Goal: Task Accomplishment & Management: Manage account settings

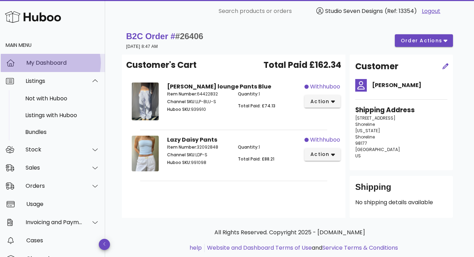
click at [62, 62] on div "My Dashboard" at bounding box center [62, 63] width 73 height 7
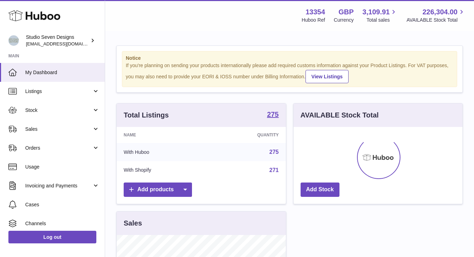
scroll to position [109, 169]
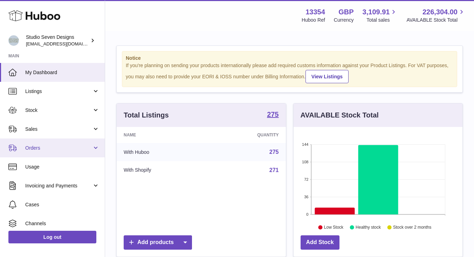
click at [50, 145] on span "Orders" at bounding box center [58, 148] width 67 height 7
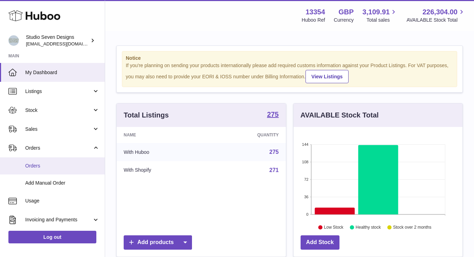
click at [40, 167] on span "Orders" at bounding box center [62, 166] width 74 height 7
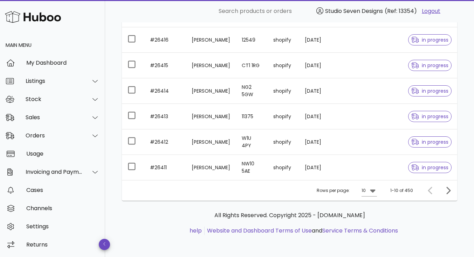
scroll to position [203, 0]
click at [447, 190] on icon "Next page" at bounding box center [448, 190] width 8 height 8
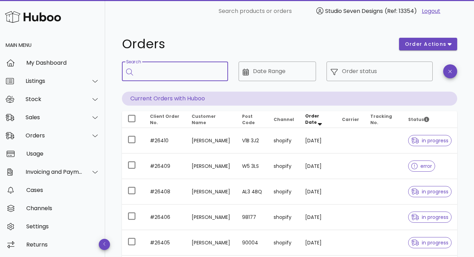
click at [157, 71] on input "Search" at bounding box center [179, 71] width 85 height 11
type input "*****"
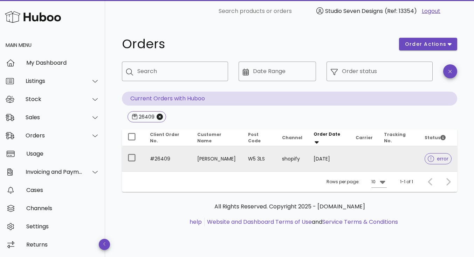
click at [396, 163] on td at bounding box center [398, 158] width 41 height 25
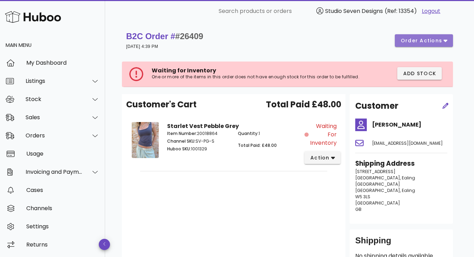
click at [444, 41] on icon "button" at bounding box center [445, 41] width 4 height 2
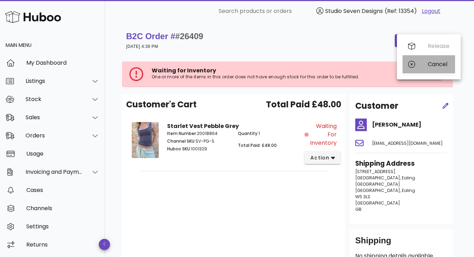
click at [437, 64] on div "Cancel" at bounding box center [439, 64] width 22 height 7
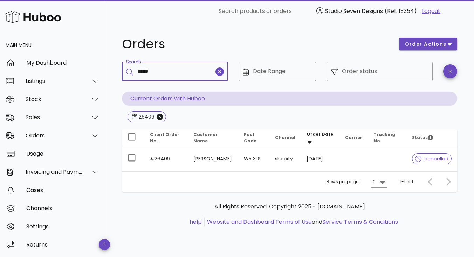
click at [167, 74] on input "*****" at bounding box center [175, 71] width 77 height 11
type input "*****"
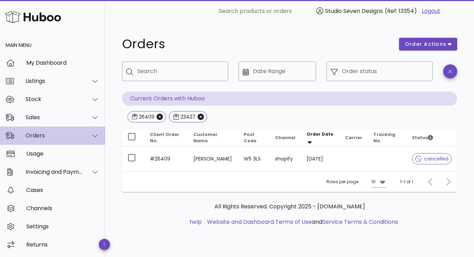
click at [36, 134] on div "Orders" at bounding box center [54, 135] width 57 height 7
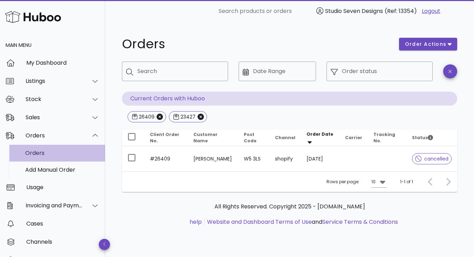
click at [36, 154] on div "Orders" at bounding box center [62, 153] width 74 height 7
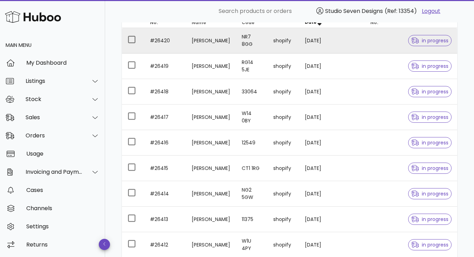
scroll to position [100, 0]
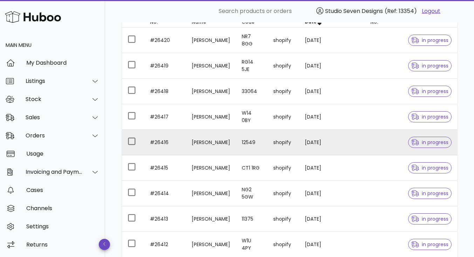
click at [212, 140] on td "Susan Connolly" at bounding box center [211, 143] width 50 height 26
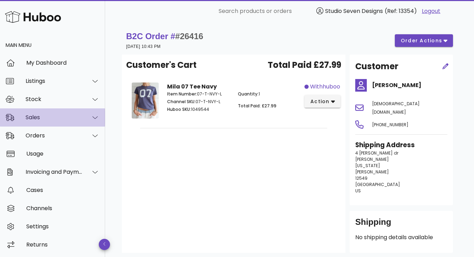
click at [64, 112] on div "Sales" at bounding box center [52, 118] width 105 height 18
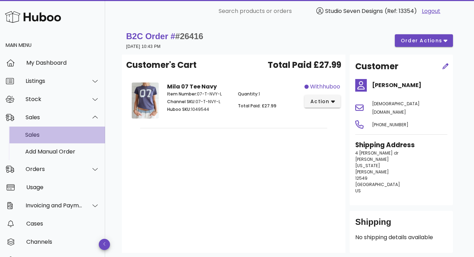
click at [53, 136] on div "Sales" at bounding box center [62, 135] width 74 height 7
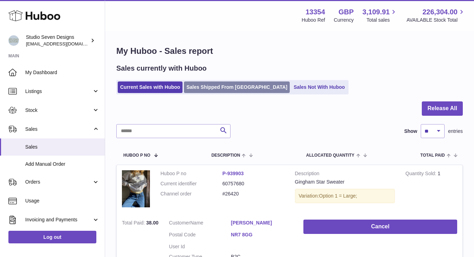
click at [214, 88] on link "Sales Shipped From Huboo" at bounding box center [237, 88] width 106 height 12
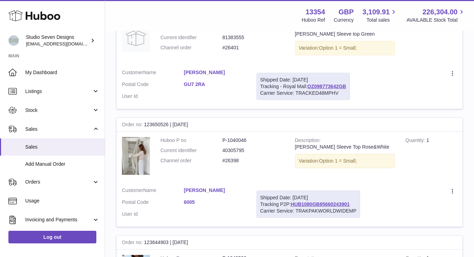
scroll to position [270, 0]
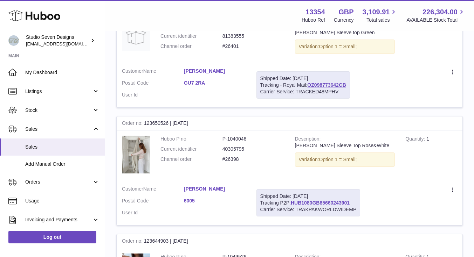
click at [206, 187] on link "Cüneyd Inan" at bounding box center [215, 189] width 62 height 7
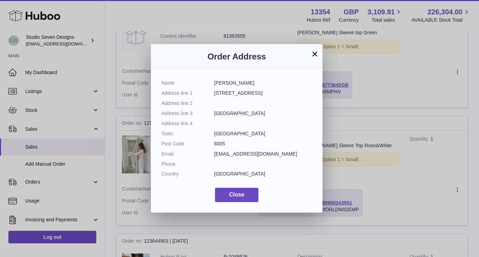
click at [315, 53] on button "×" at bounding box center [315, 54] width 8 height 8
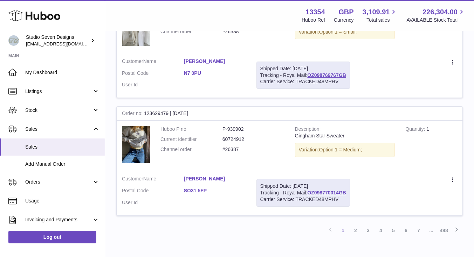
scroll to position [1143, 0]
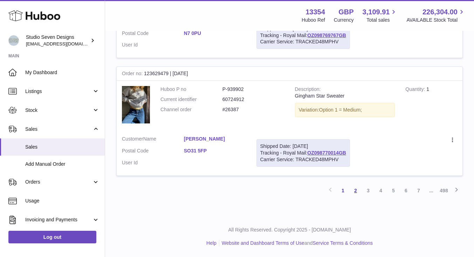
click at [354, 189] on link "2" at bounding box center [355, 191] width 13 height 13
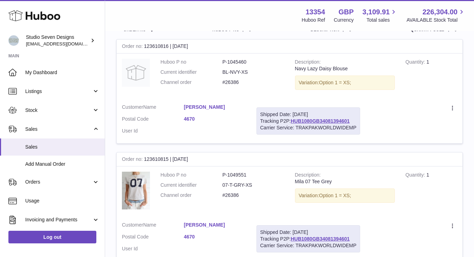
scroll to position [117, 0]
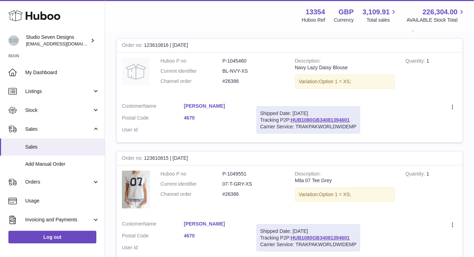
click at [204, 104] on link "Adheera Warrier" at bounding box center [215, 106] width 62 height 7
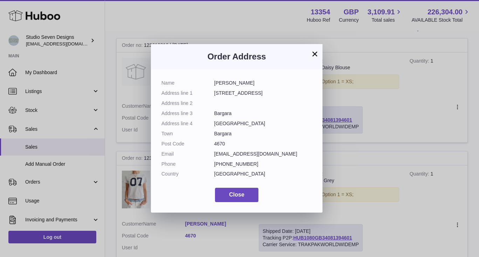
click at [317, 54] on button "×" at bounding box center [315, 54] width 8 height 8
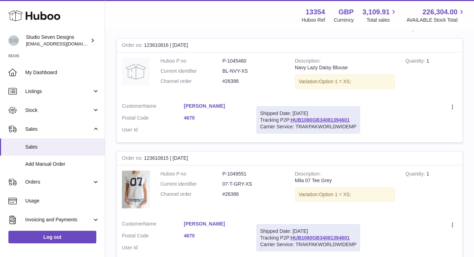
click at [235, 179] on dl "Huboo P no P-1049551 Current identifier 07-T-GRY-XS Channel order #26386" at bounding box center [222, 186] width 124 height 30
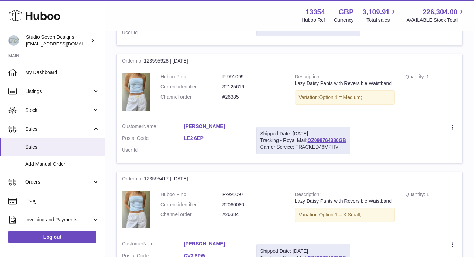
scroll to position [394, 0]
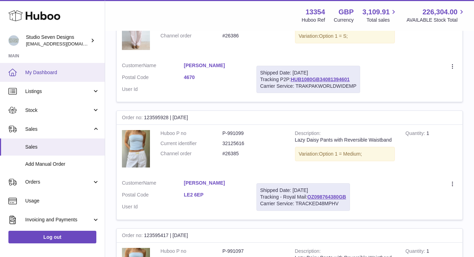
click at [43, 71] on span "My Dashboard" at bounding box center [62, 72] width 74 height 7
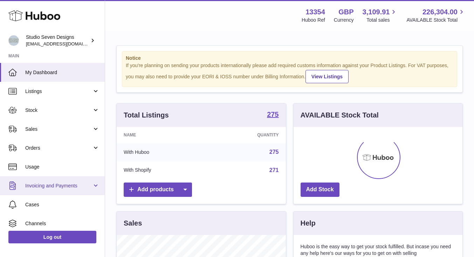
scroll to position [109, 169]
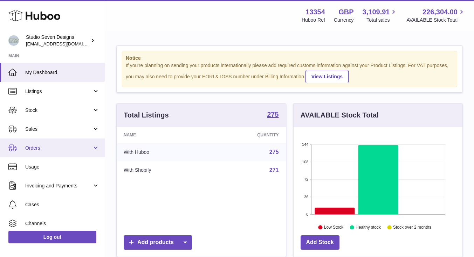
click at [64, 150] on span "Orders" at bounding box center [58, 148] width 67 height 7
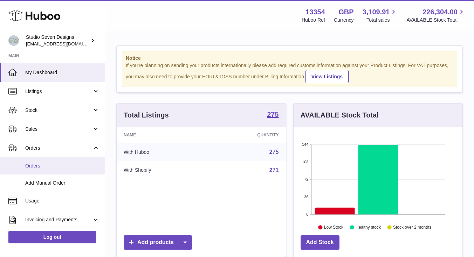
click at [58, 165] on span "Orders" at bounding box center [62, 166] width 74 height 7
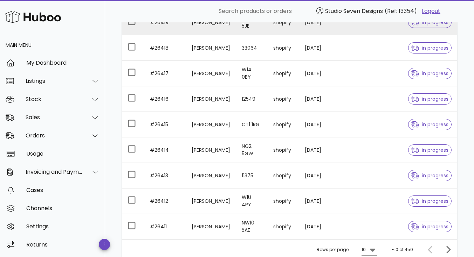
scroll to position [203, 0]
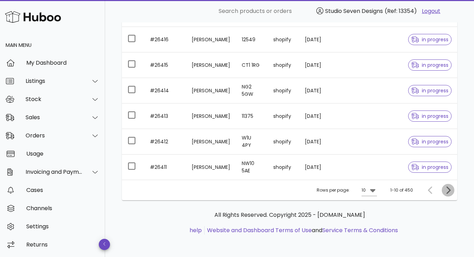
click at [450, 190] on icon "Next page" at bounding box center [448, 190] width 4 height 7
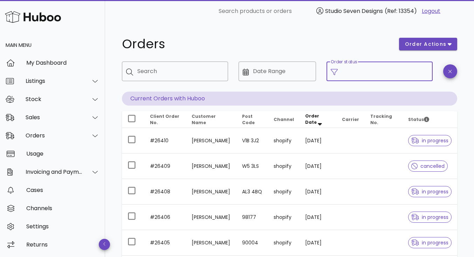
click at [368, 68] on input "Order status" at bounding box center [385, 71] width 86 height 11
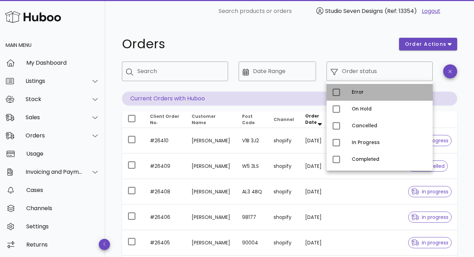
click at [361, 93] on div "Error" at bounding box center [389, 93] width 75 height 6
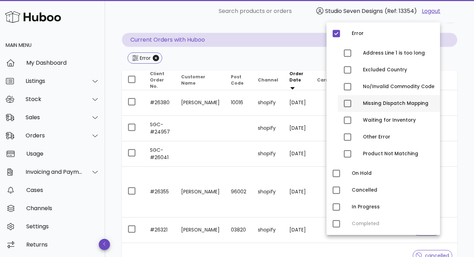
scroll to position [59, 0]
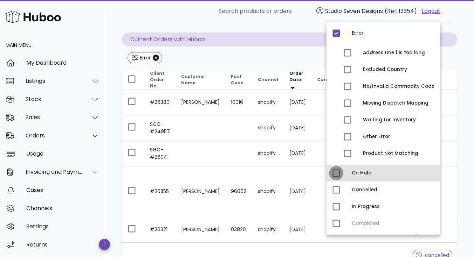
click at [336, 171] on div at bounding box center [336, 173] width 12 height 12
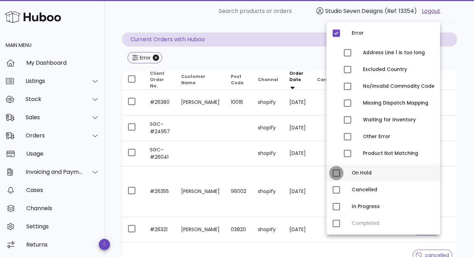
type input "**********"
click at [468, 164] on div "**********" at bounding box center [289, 205] width 369 height 484
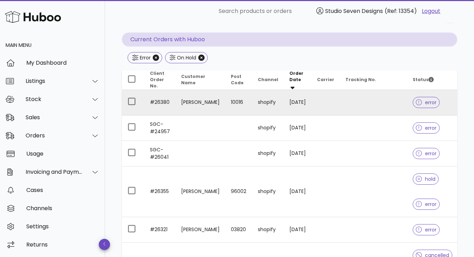
click at [384, 100] on td at bounding box center [373, 103] width 67 height 26
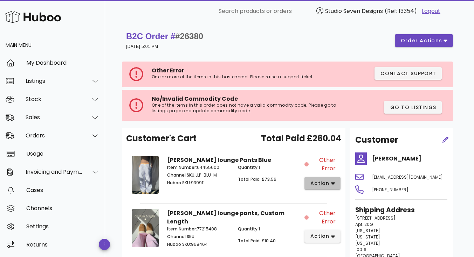
click at [329, 184] on span "action" at bounding box center [322, 183] width 25 height 7
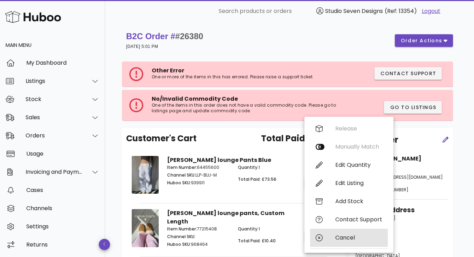
click at [347, 237] on div "Cancel" at bounding box center [358, 238] width 47 height 7
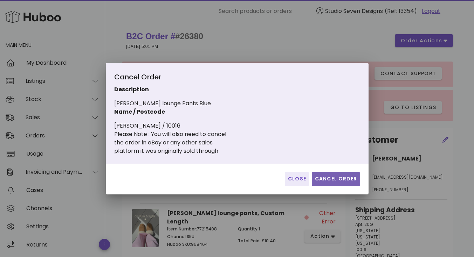
click at [341, 180] on span "Cancel Order" at bounding box center [335, 178] width 43 height 7
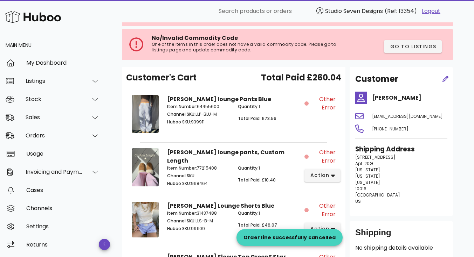
scroll to position [64, 0]
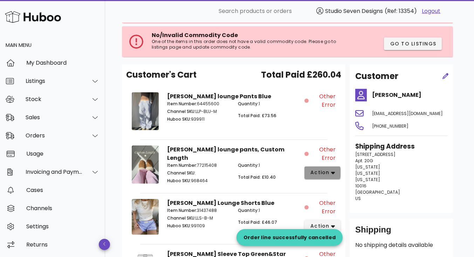
click at [332, 176] on span "action" at bounding box center [322, 172] width 25 height 7
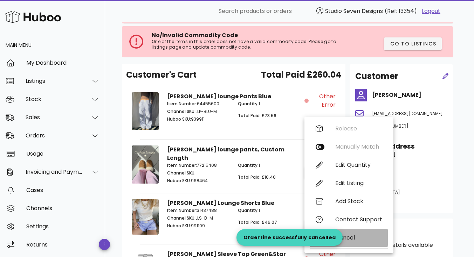
click at [350, 236] on div "Cancel" at bounding box center [358, 238] width 47 height 7
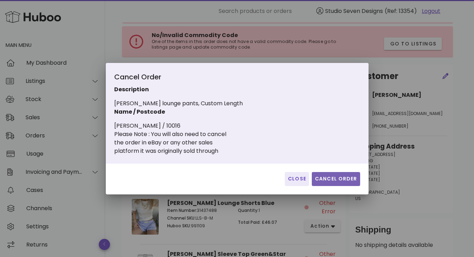
click at [346, 178] on span "Cancel Order" at bounding box center [335, 178] width 43 height 7
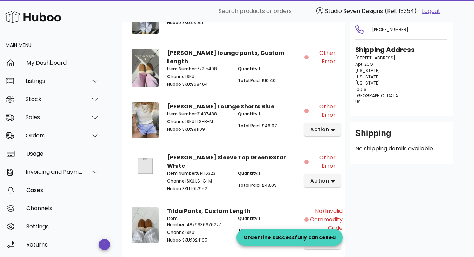
scroll to position [161, 0]
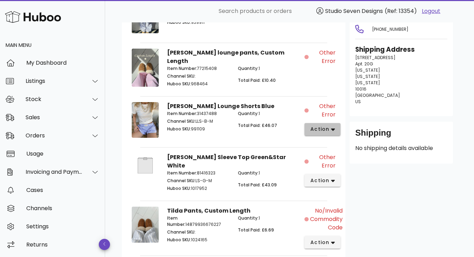
click at [336, 130] on button "action" at bounding box center [322, 129] width 36 height 13
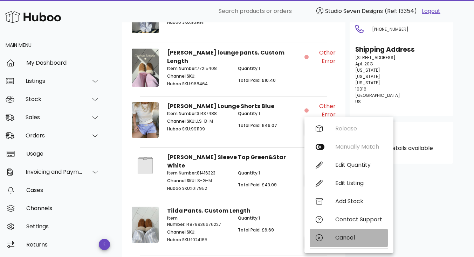
click at [345, 236] on div "Cancel" at bounding box center [358, 238] width 47 height 7
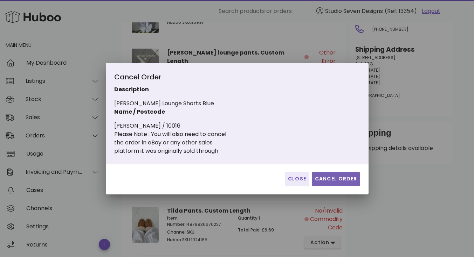
click at [334, 178] on span "Cancel Order" at bounding box center [335, 178] width 43 height 7
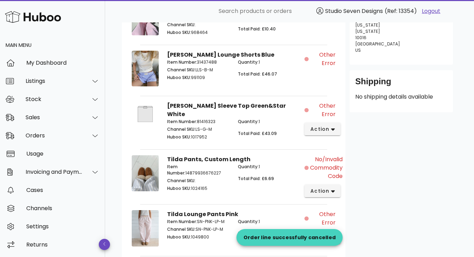
scroll to position [213, 0]
click at [333, 127] on icon "button" at bounding box center [333, 129] width 4 height 6
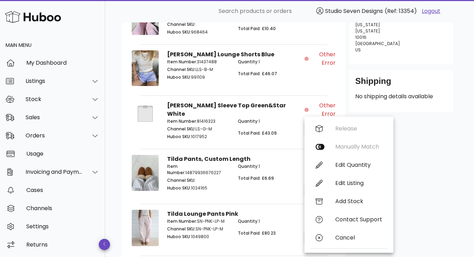
click at [427, 161] on div "Customer Abby Smentkowski abbysmentkowski@hotmail.com +15183000201 Shipping Add…" at bounding box center [401, 88] width 112 height 345
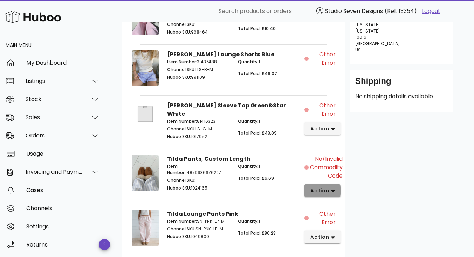
click at [335, 185] on button "action" at bounding box center [322, 191] width 36 height 13
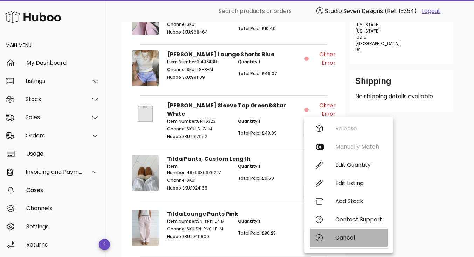
click at [344, 240] on div "Cancel" at bounding box center [358, 238] width 47 height 7
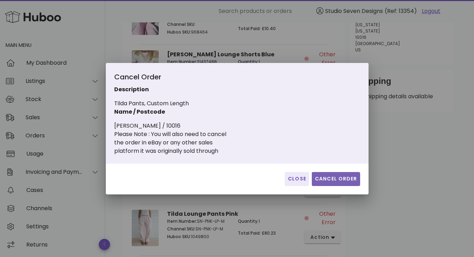
click at [338, 181] on span "Cancel Order" at bounding box center [335, 178] width 43 height 7
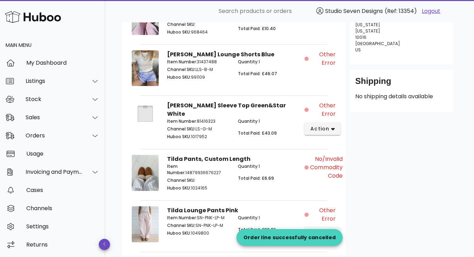
scroll to position [261, 0]
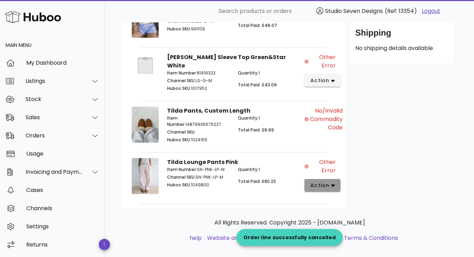
click at [333, 185] on icon "button" at bounding box center [333, 186] width 4 height 2
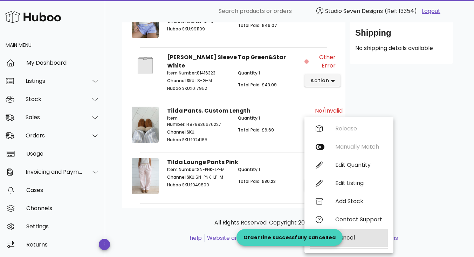
click at [350, 235] on div "Cancel" at bounding box center [358, 238] width 47 height 7
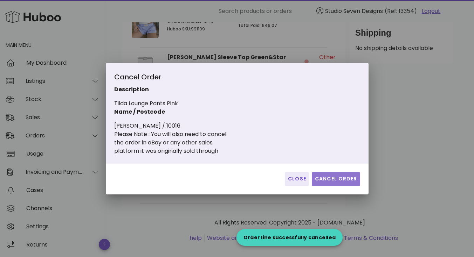
click at [342, 179] on span "Cancel Order" at bounding box center [335, 178] width 43 height 7
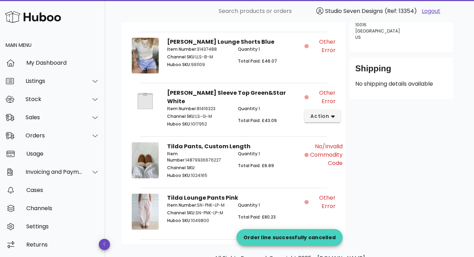
scroll to position [225, 0]
click at [334, 116] on button "action" at bounding box center [322, 116] width 36 height 13
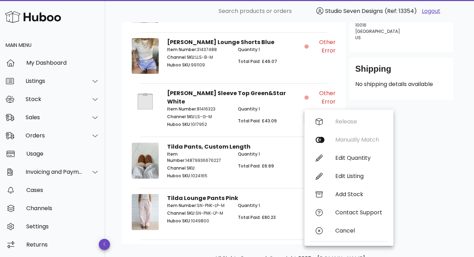
click at [429, 146] on div "Customer Abby Smentkowski abbysmentkowski@hotmail.com +15183000201 Shipping Add…" at bounding box center [401, 73] width 112 height 341
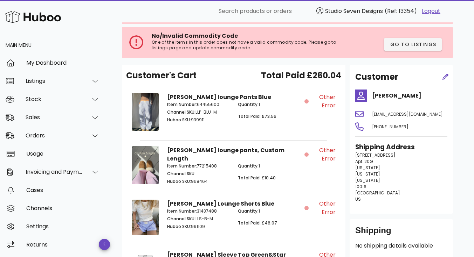
scroll to position [0, 0]
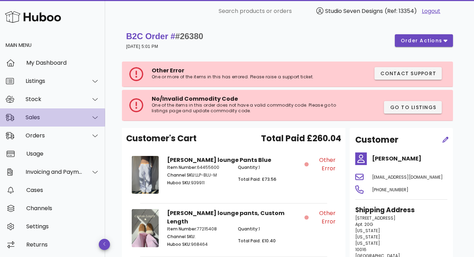
click at [32, 114] on div "Sales" at bounding box center [54, 117] width 57 height 7
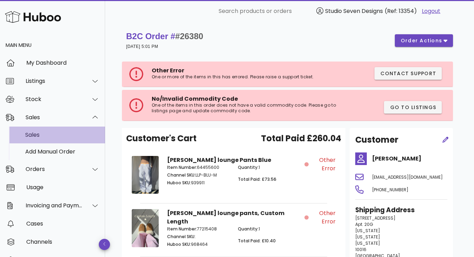
click at [45, 138] on div "Sales" at bounding box center [62, 134] width 74 height 15
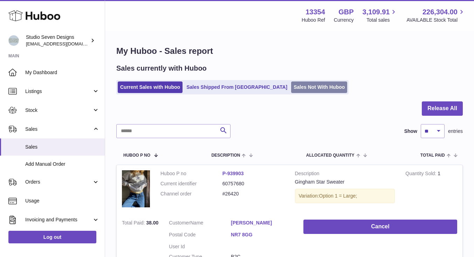
click at [291, 85] on link "Sales Not With Huboo" at bounding box center [319, 88] width 56 height 12
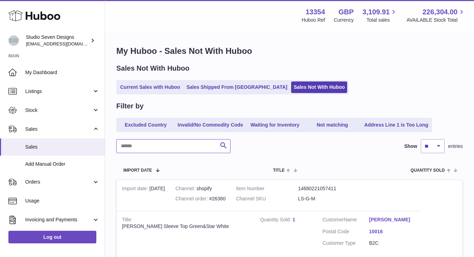
click at [159, 143] on input "text" at bounding box center [173, 146] width 114 height 14
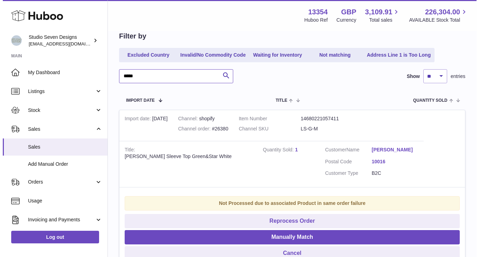
scroll to position [77, 0]
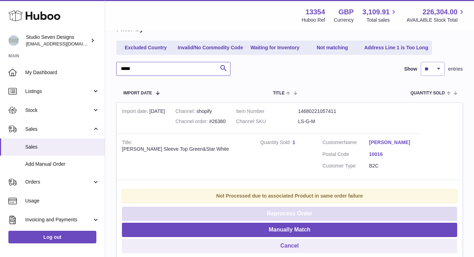
type input "*****"
click at [292, 211] on button "Reprocess Order" at bounding box center [289, 214] width 335 height 14
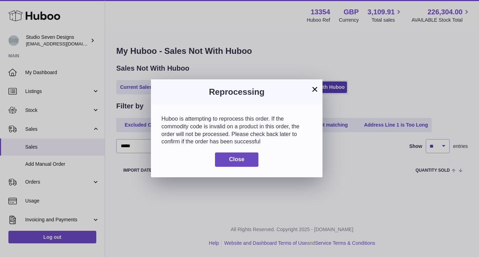
scroll to position [0, 0]
click at [235, 162] on span "Close" at bounding box center [236, 160] width 15 height 6
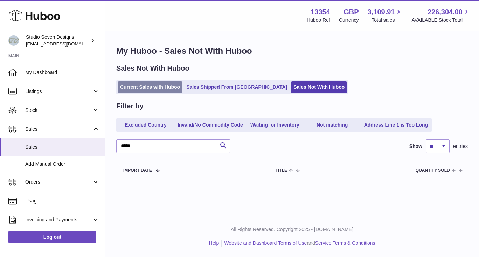
click at [144, 89] on link "Current Sales with Huboo" at bounding box center [150, 88] width 65 height 12
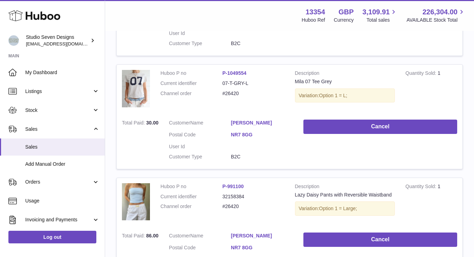
scroll to position [327, 0]
